Goal: Information Seeking & Learning: Find specific fact

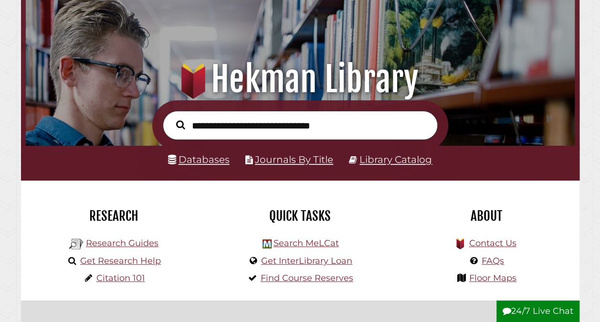
scroll to position [53, 0]
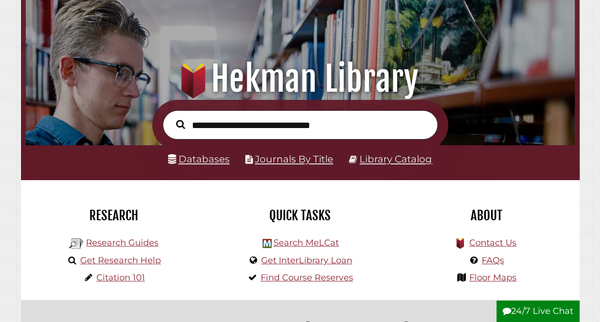
click at [219, 128] on input "text" at bounding box center [300, 124] width 275 height 29
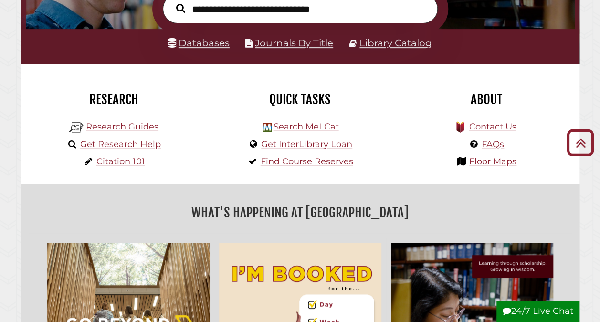
scroll to position [168, 0]
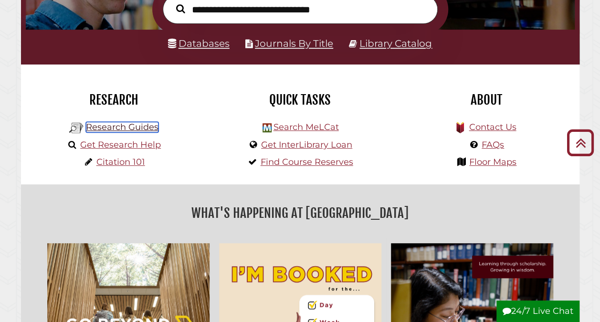
click at [138, 130] on link "Research Guides" at bounding box center [122, 127] width 73 height 10
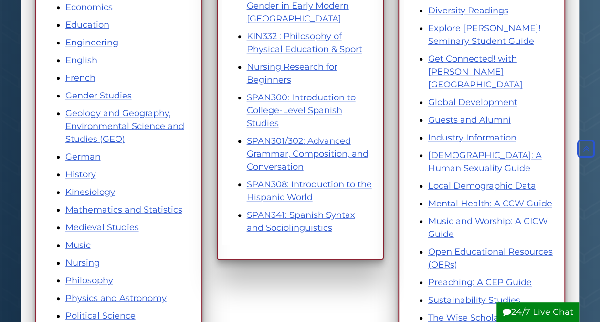
scroll to position [375, 0]
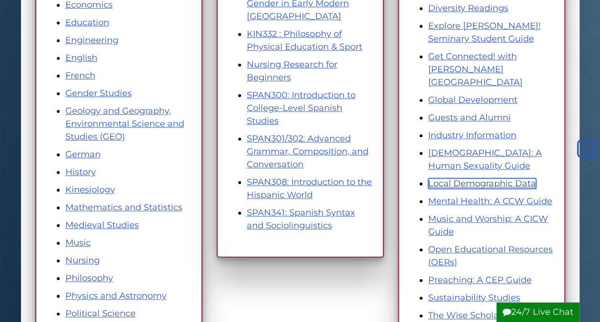
click at [482, 178] on link "Local Demographic Data" at bounding box center [482, 183] width 108 height 10
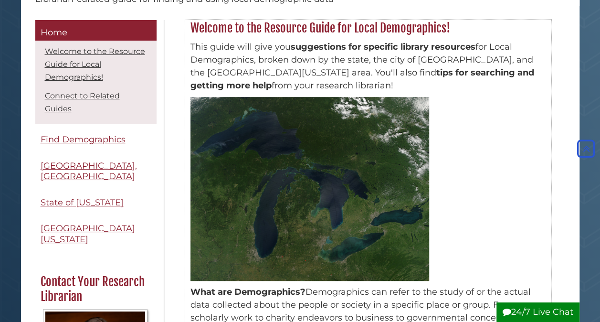
click at [189, 243] on div "This guide will give you suggestions for specific library resources for Local D…" at bounding box center [368, 223] width 365 height 375
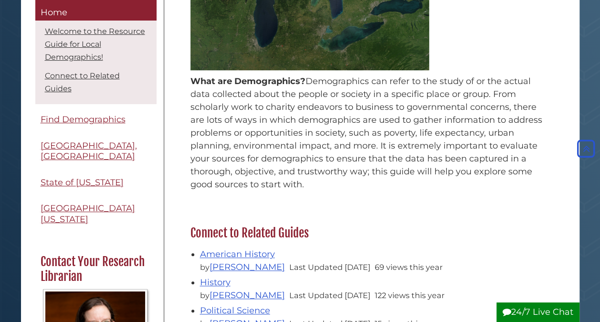
scroll to position [0, 0]
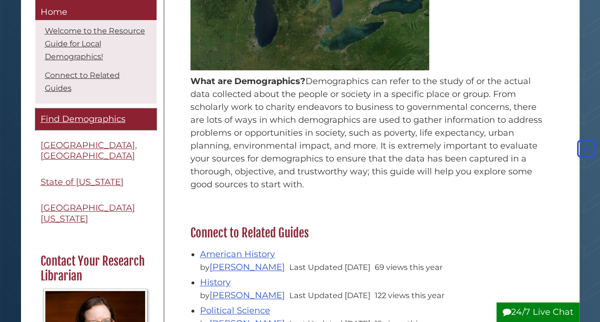
click at [80, 119] on span "Find Demographics" at bounding box center [83, 119] width 85 height 10
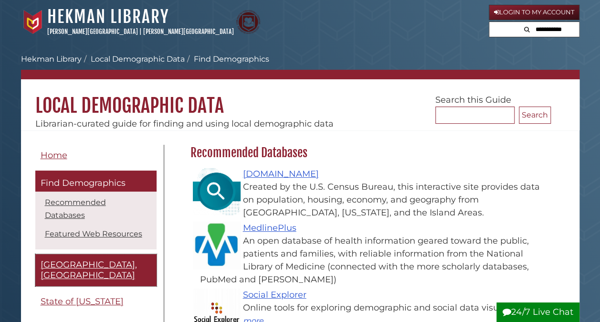
click at [95, 259] on span "[GEOGRAPHIC_DATA], [GEOGRAPHIC_DATA]" at bounding box center [89, 269] width 96 height 21
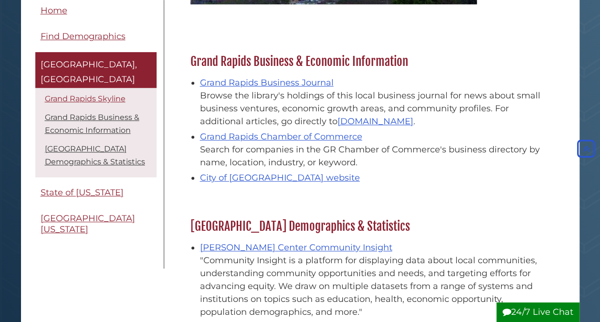
scroll to position [250, 0]
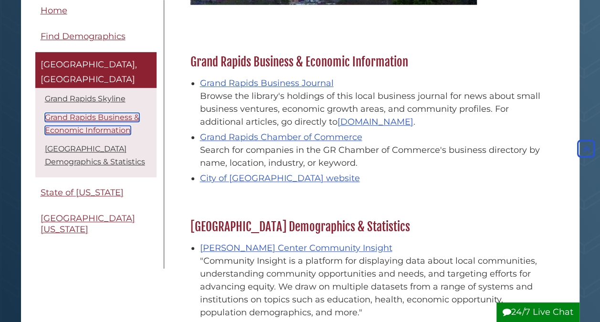
click at [114, 113] on link "Grand Rapids Business & Economic Information" at bounding box center [92, 124] width 94 height 22
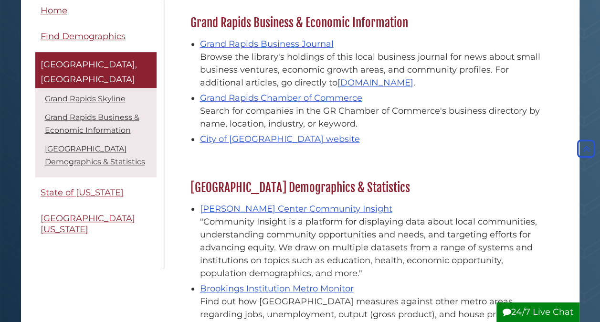
scroll to position [289, 0]
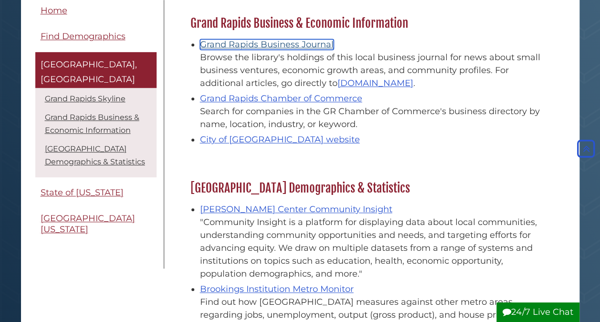
click at [293, 46] on link "Grand Rapids Business Journal" at bounding box center [267, 44] width 134 height 10
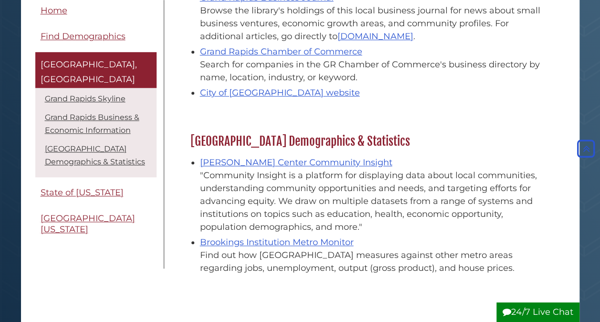
scroll to position [334, 0]
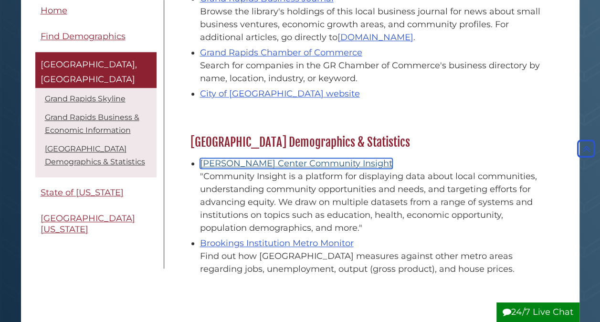
click at [296, 161] on link "[PERSON_NAME] Center Community Insight" at bounding box center [296, 163] width 192 height 10
